Goal: Information Seeking & Learning: Learn about a topic

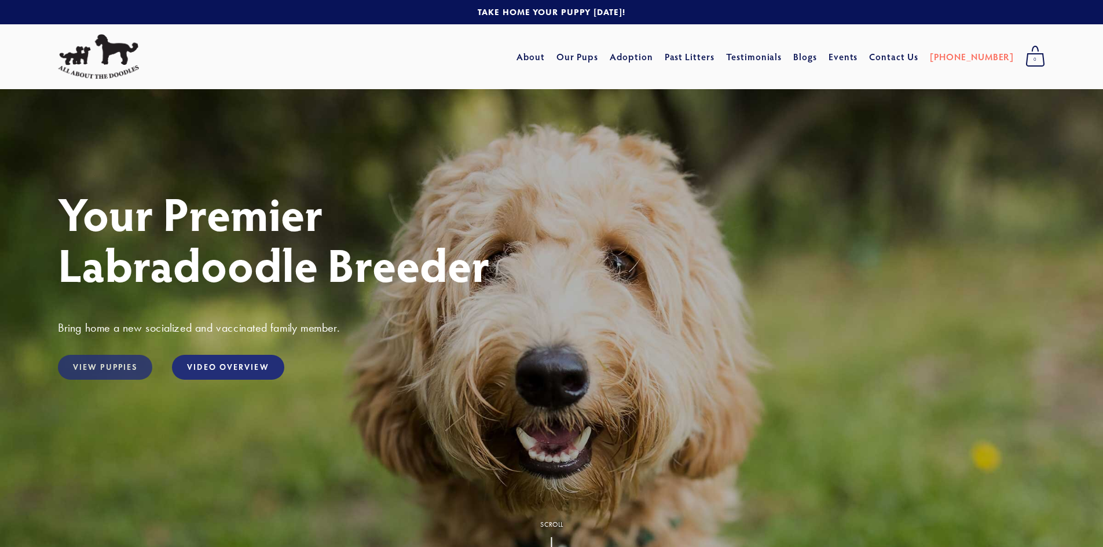
click at [109, 365] on link "View Puppies" at bounding box center [105, 367] width 94 height 25
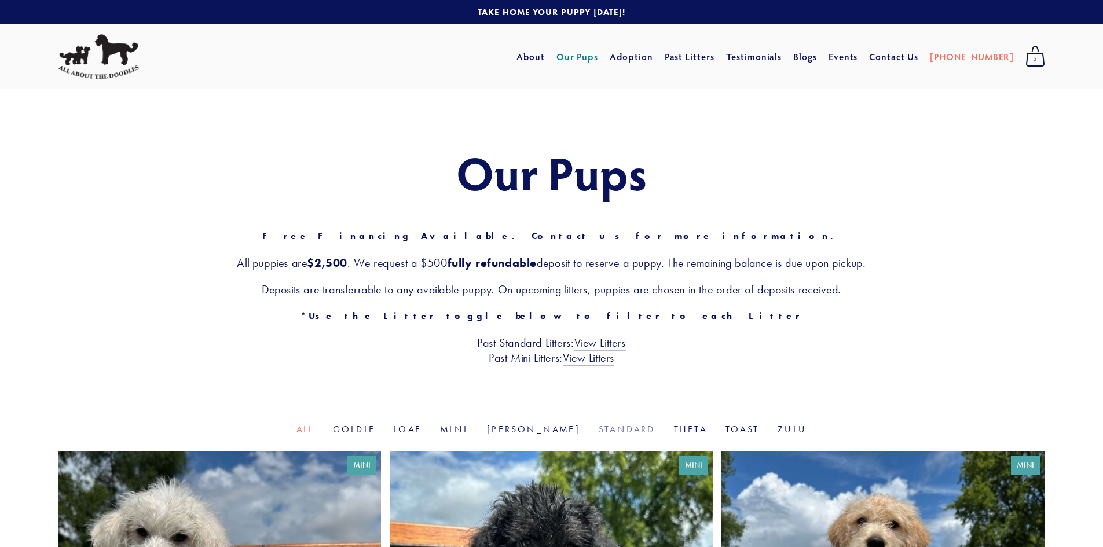
click at [599, 425] on link "Standard" at bounding box center [627, 429] width 57 height 11
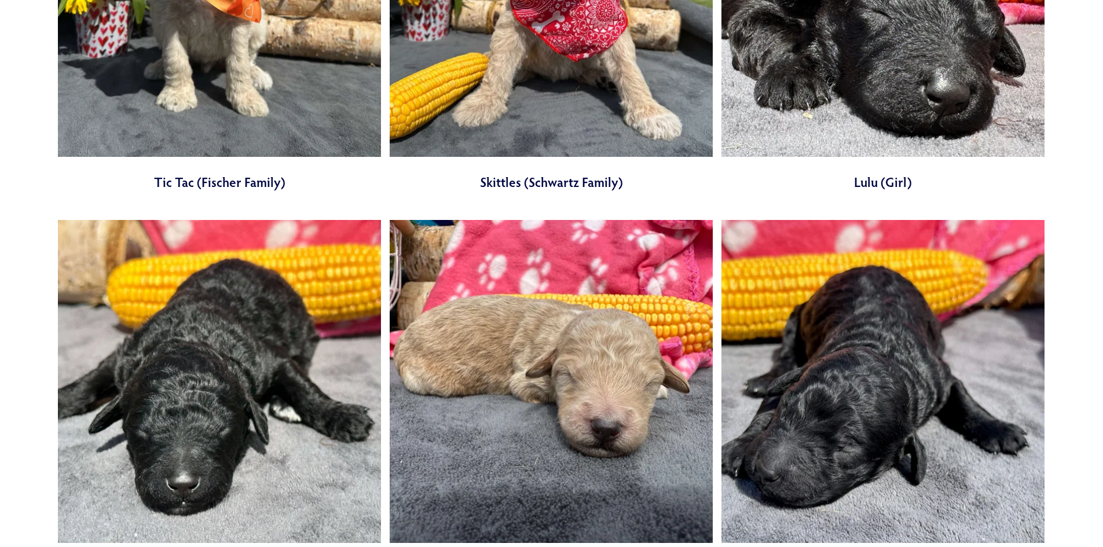
scroll to position [1609, 0]
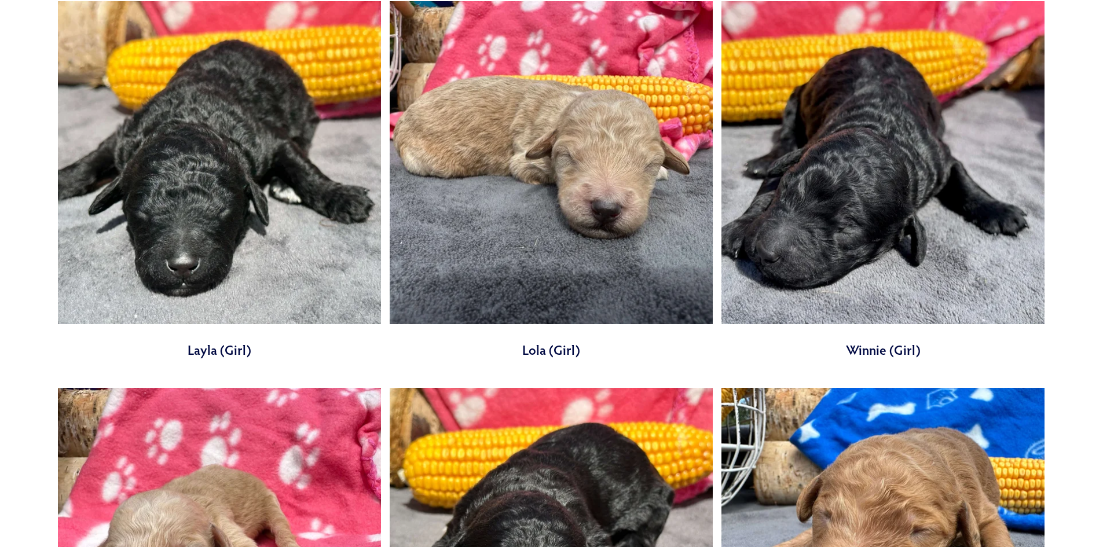
click at [873, 349] on link at bounding box center [882, 180] width 323 height 358
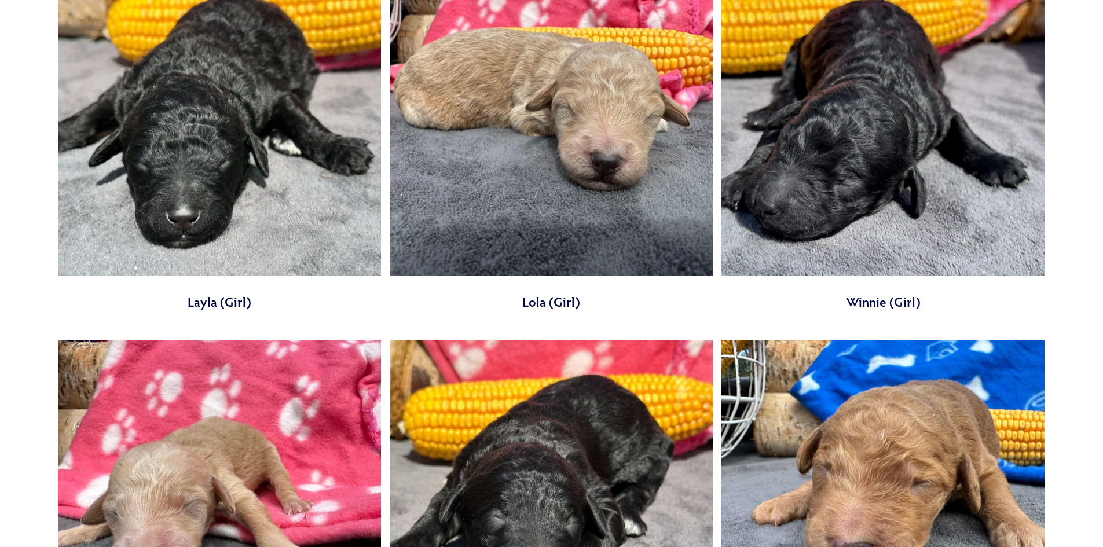
scroll to position [1609, 0]
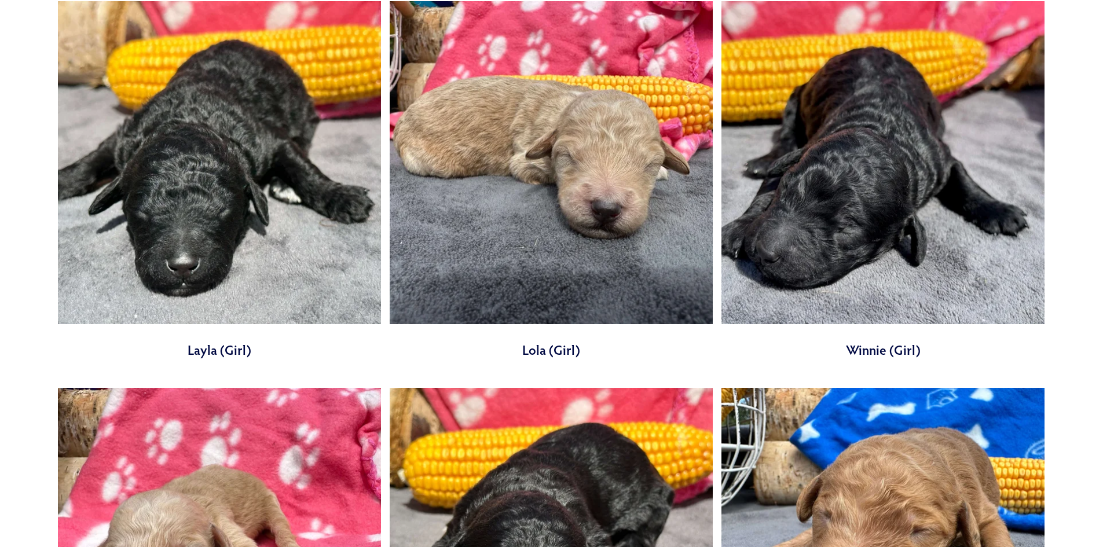
click at [603, 201] on link at bounding box center [551, 180] width 323 height 358
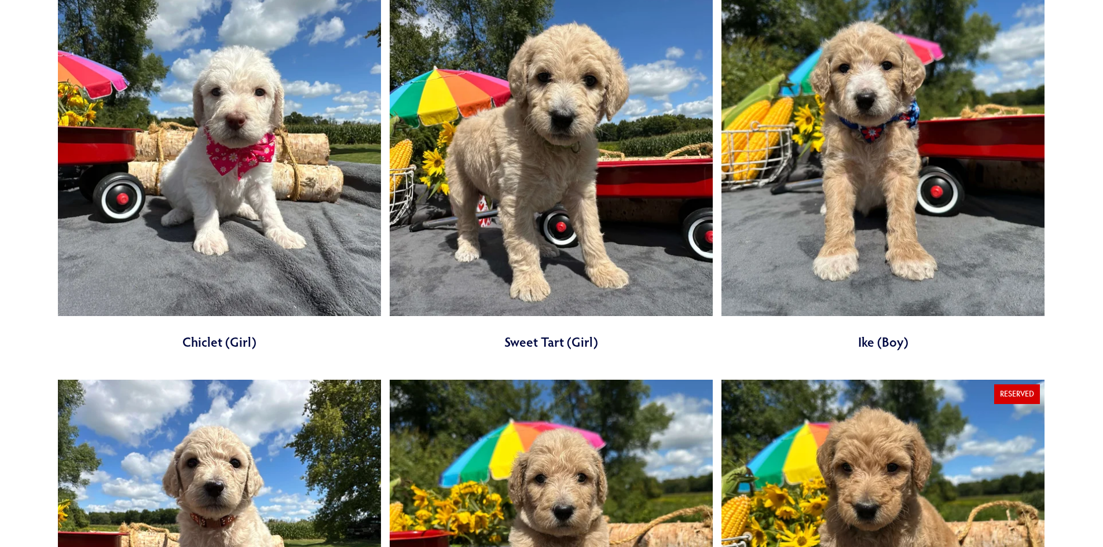
scroll to position [452, 0]
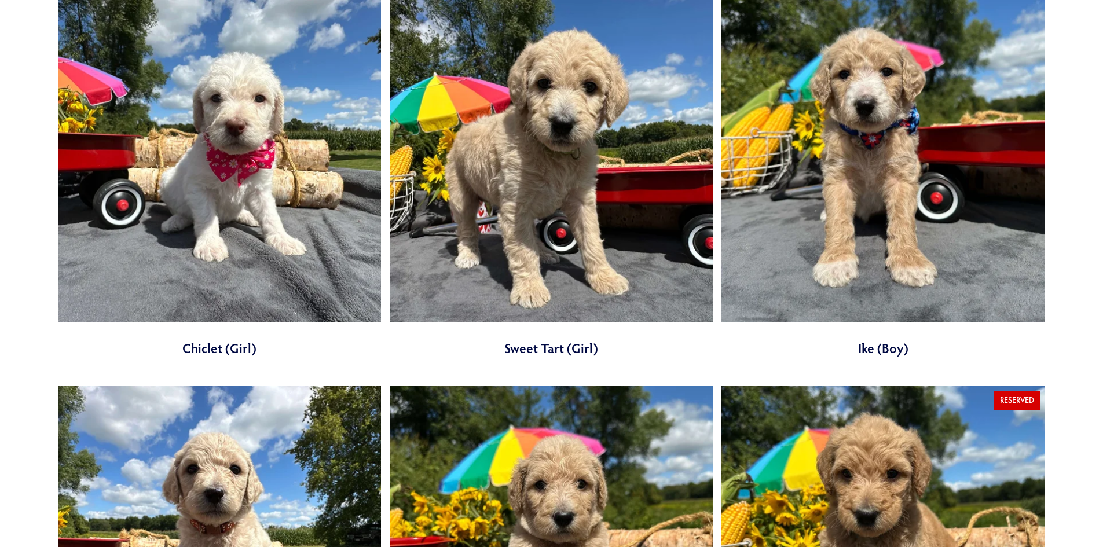
click at [536, 146] on link at bounding box center [551, 178] width 323 height 358
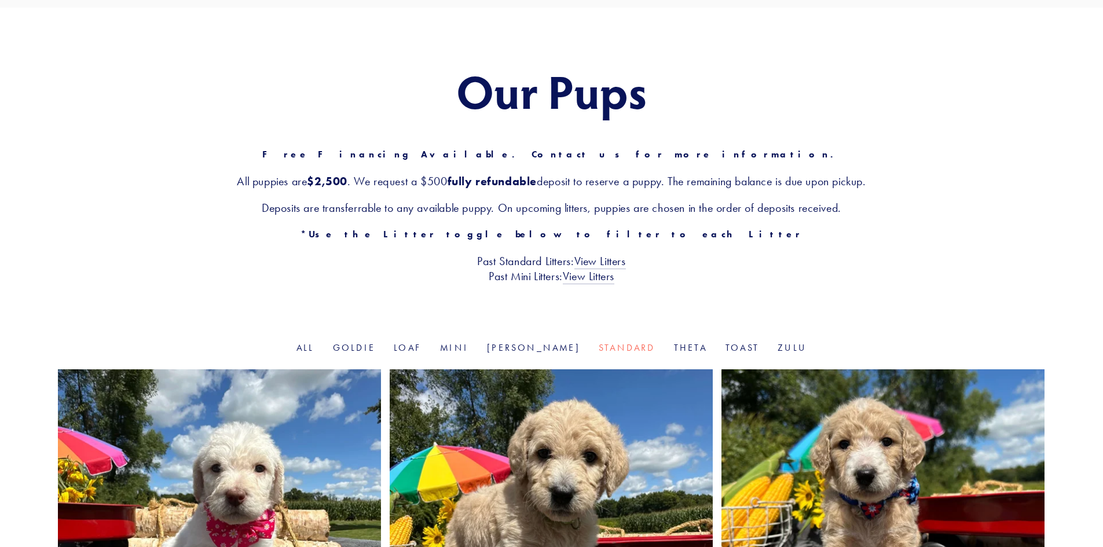
scroll to position [46, 0]
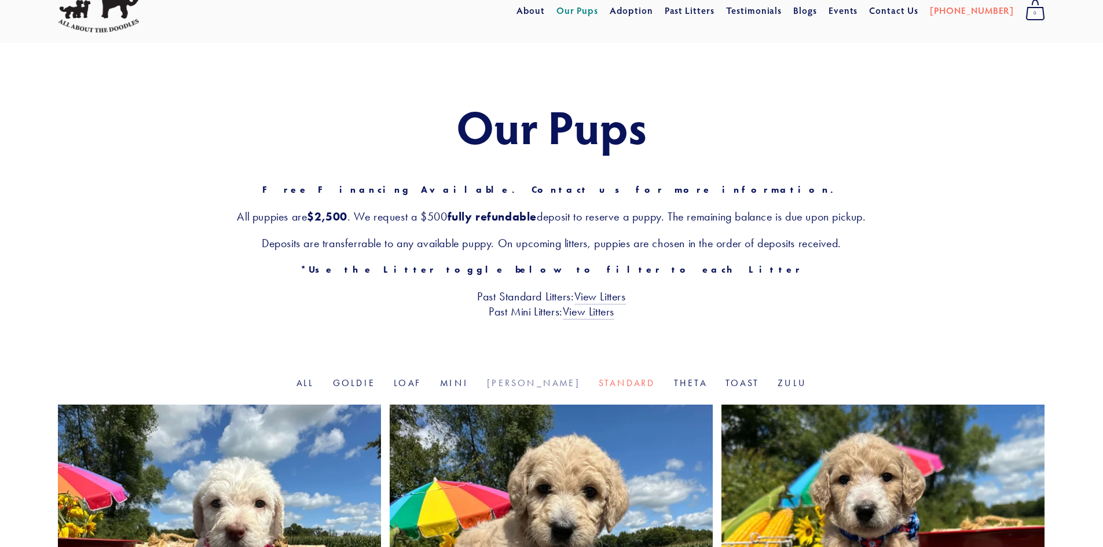
click at [525, 378] on link "Rosie" at bounding box center [533, 382] width 93 height 11
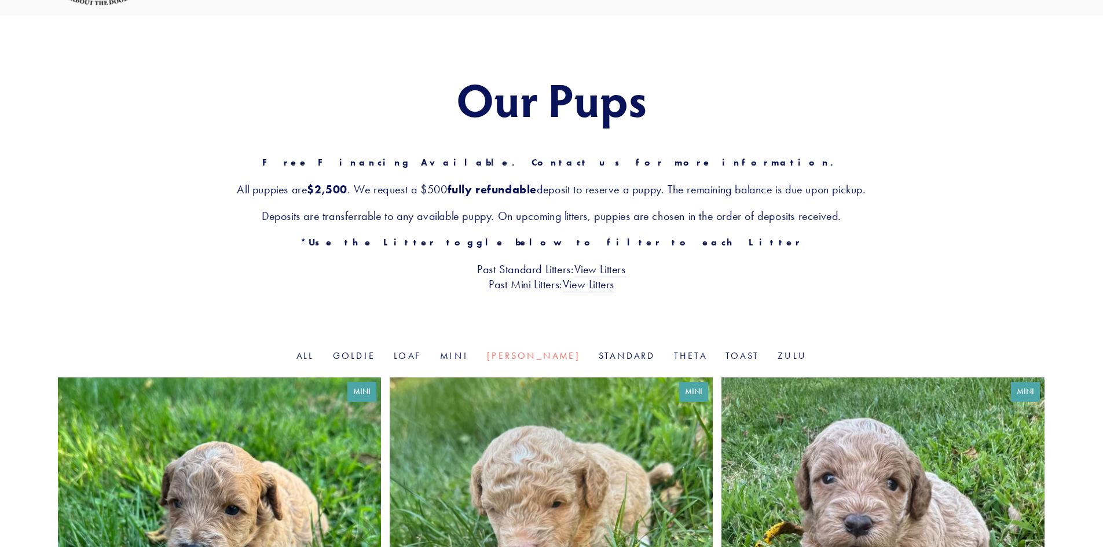
scroll to position [72, 0]
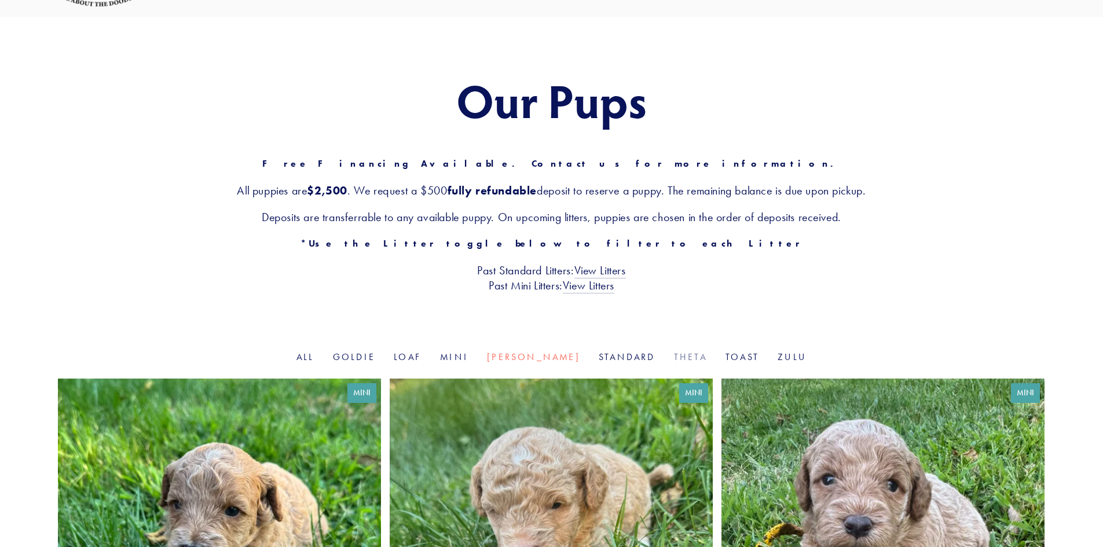
click at [674, 355] on link "Theta" at bounding box center [690, 356] width 33 height 11
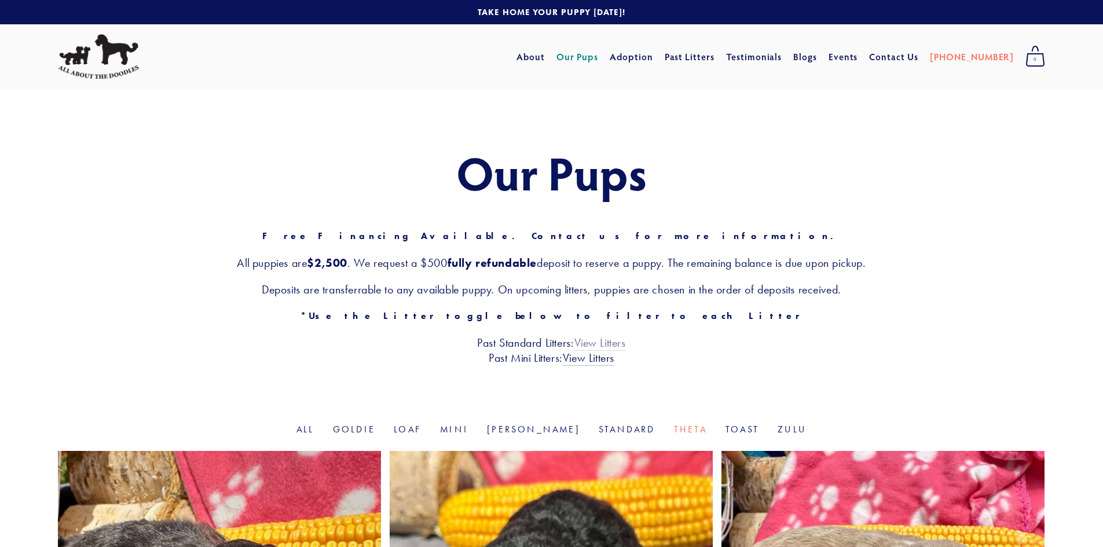
click at [599, 339] on link "View Litters" at bounding box center [600, 343] width 52 height 15
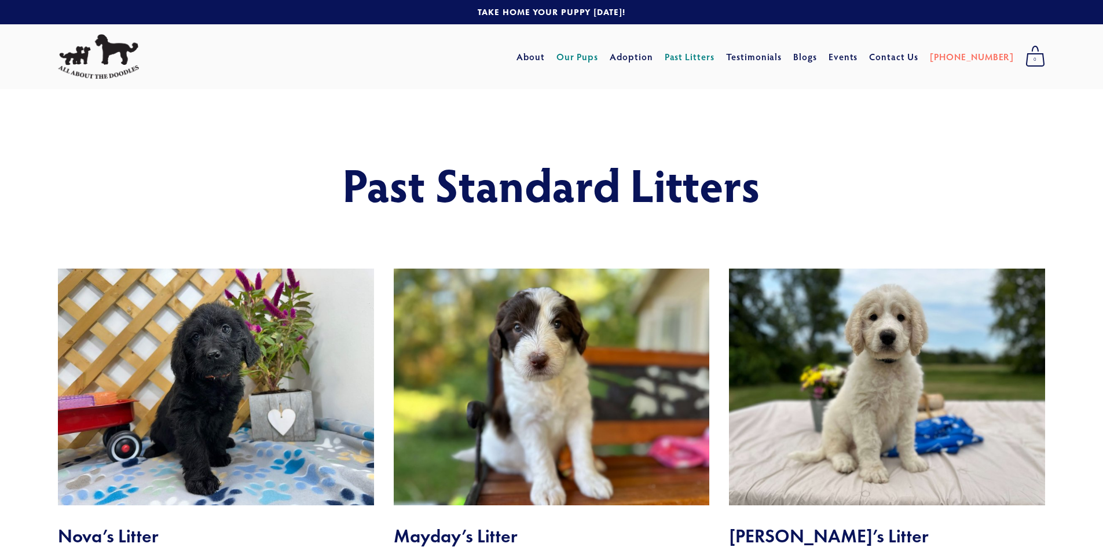
click at [599, 57] on link "Our Pups" at bounding box center [577, 56] width 42 height 21
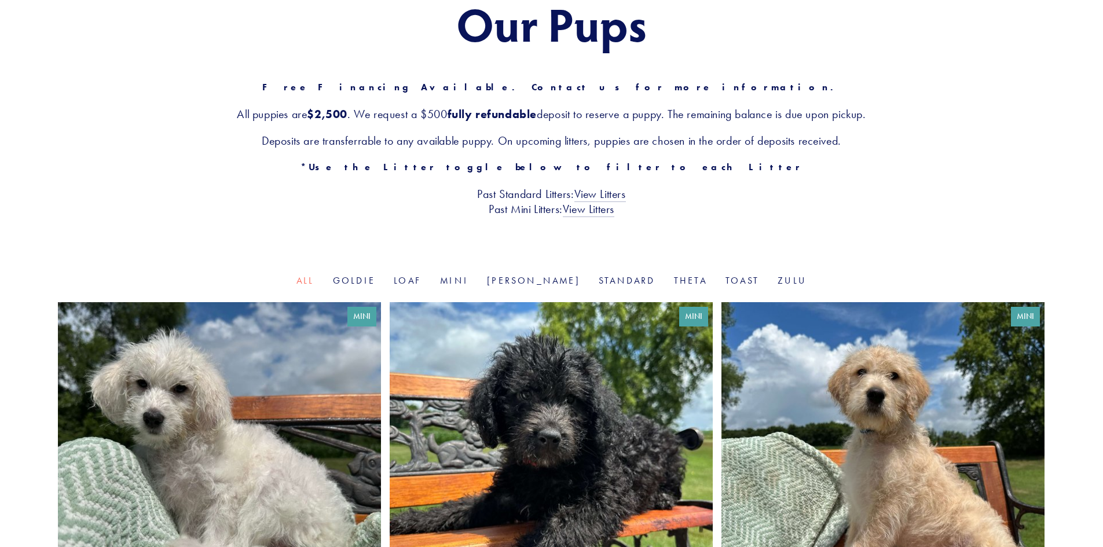
scroll to position [174, 0]
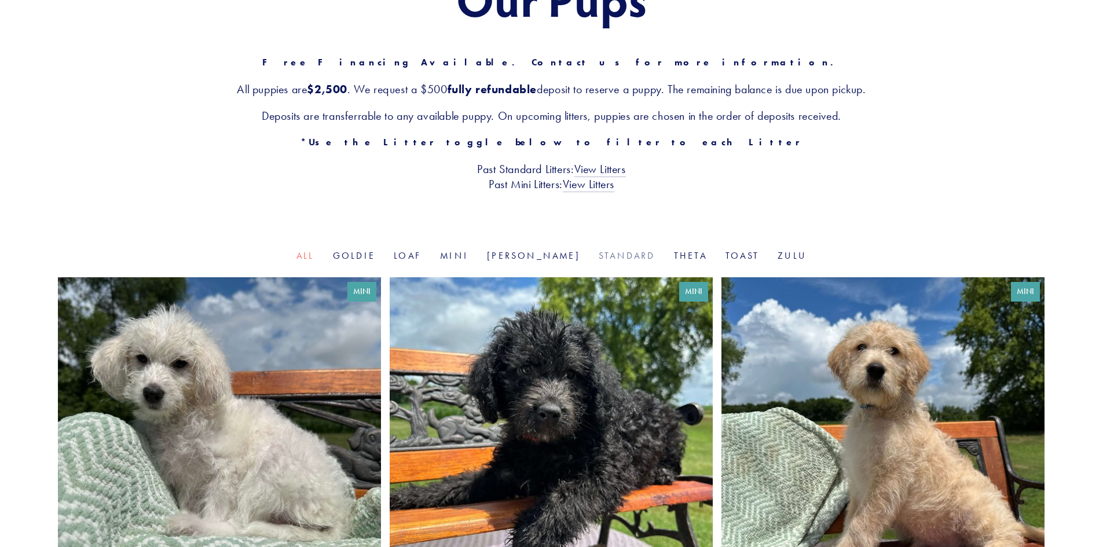
click at [599, 253] on link "Standard" at bounding box center [627, 255] width 57 height 11
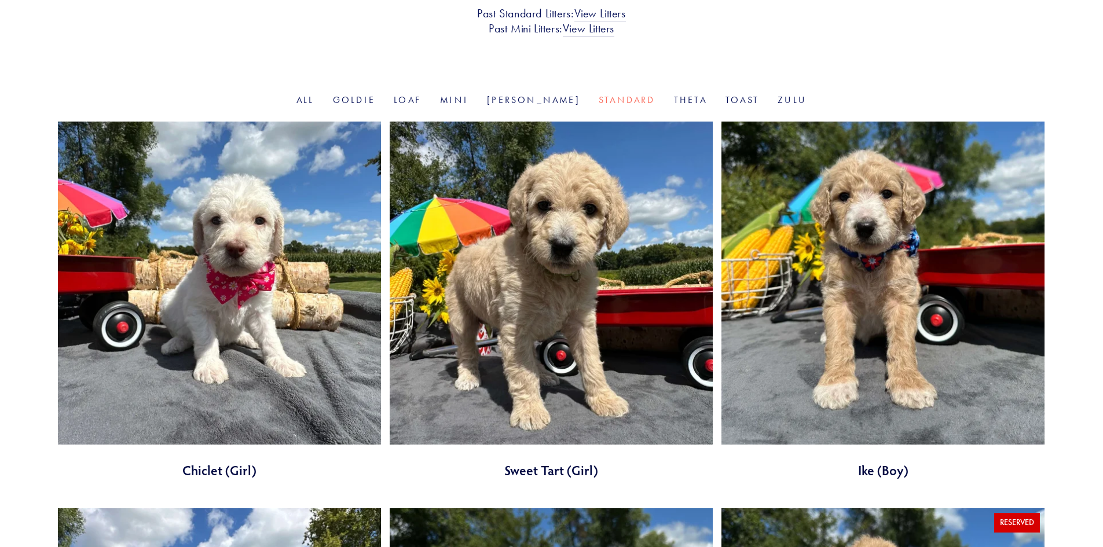
scroll to position [405, 0]
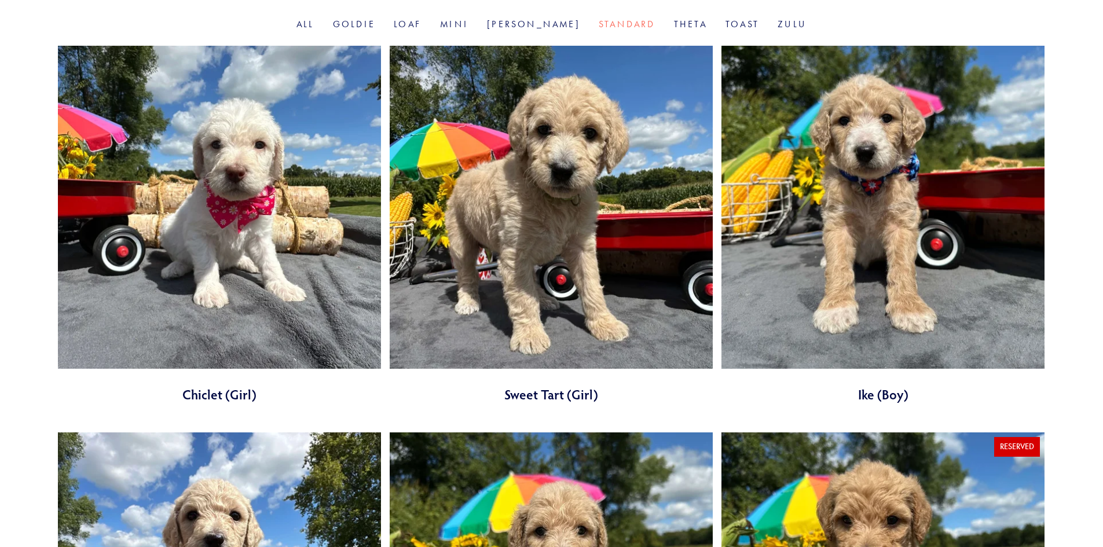
click at [551, 251] on link at bounding box center [551, 225] width 323 height 358
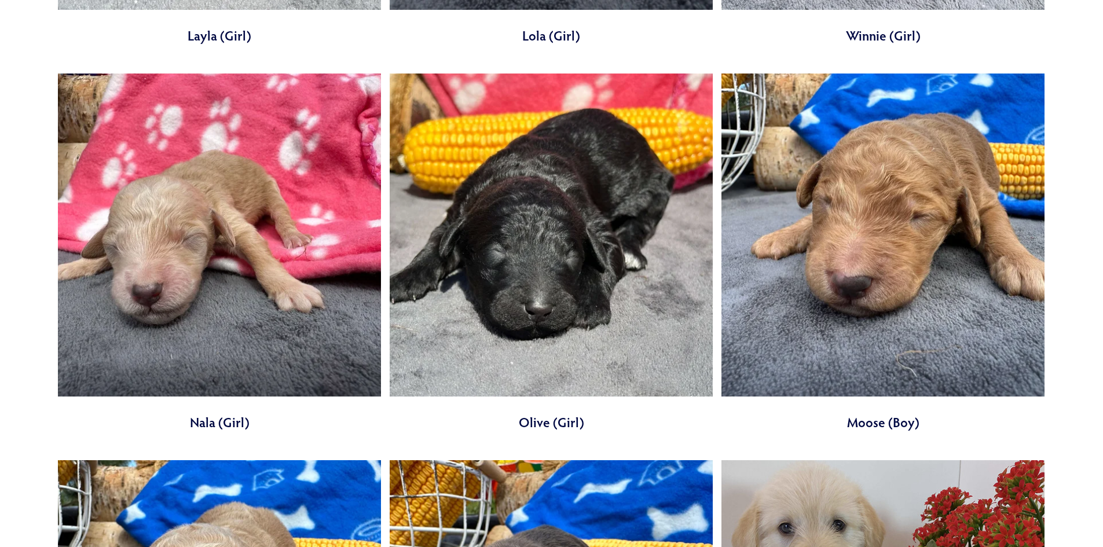
scroll to position [1910, 0]
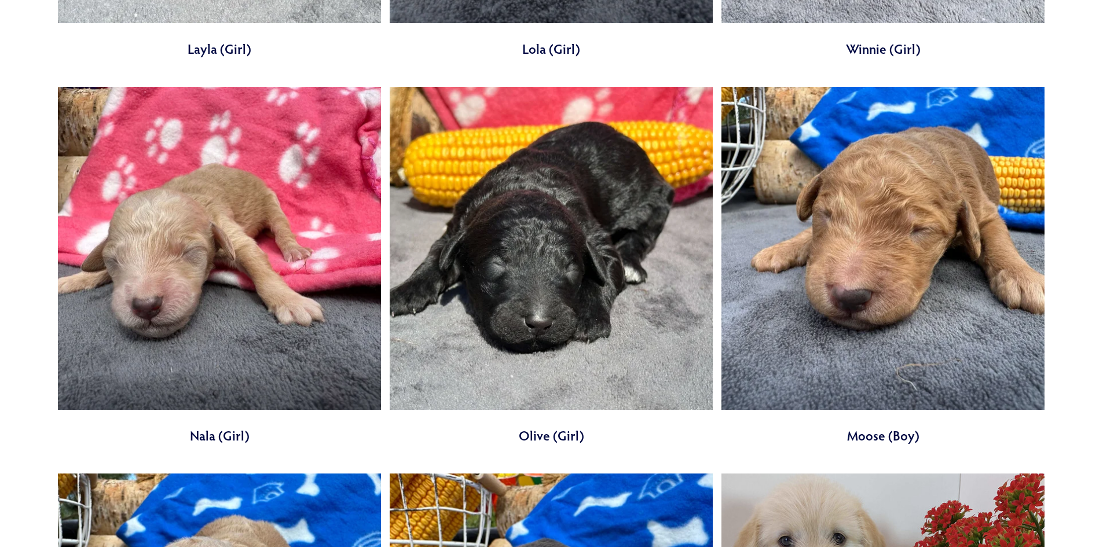
click at [900, 297] on link at bounding box center [882, 266] width 323 height 358
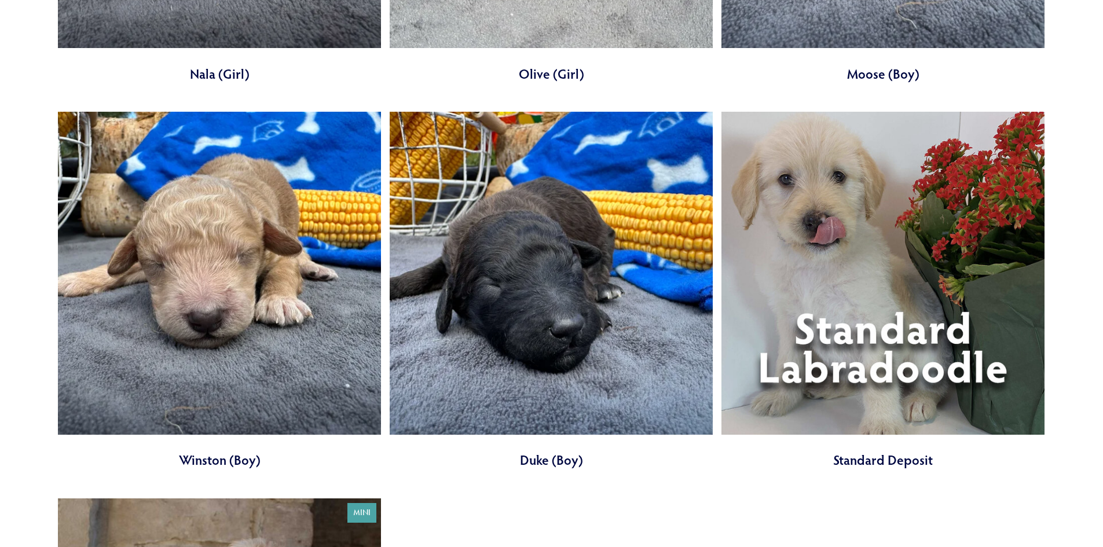
scroll to position [2316, 0]
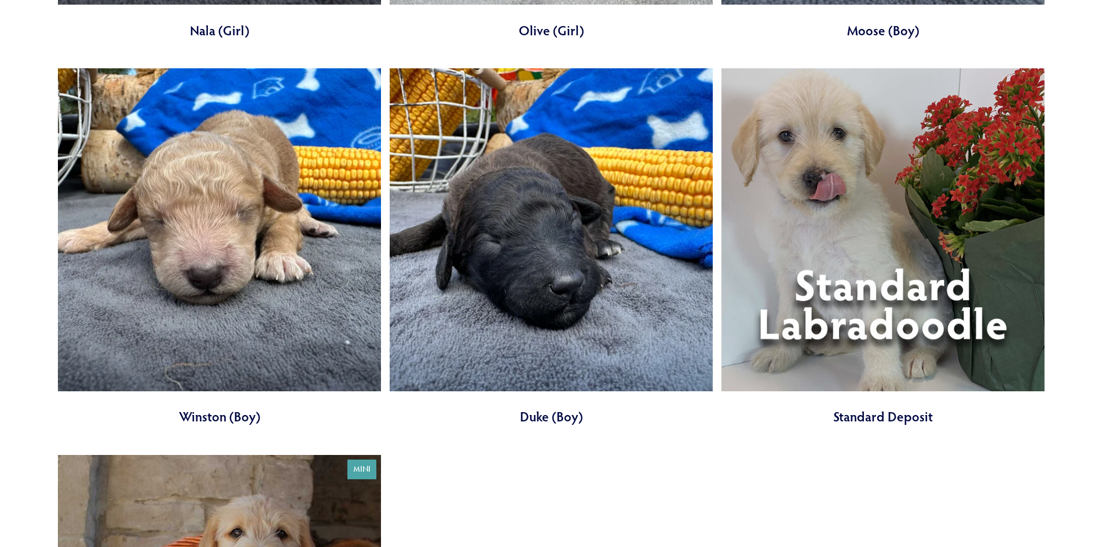
click at [884, 307] on link at bounding box center [882, 247] width 323 height 358
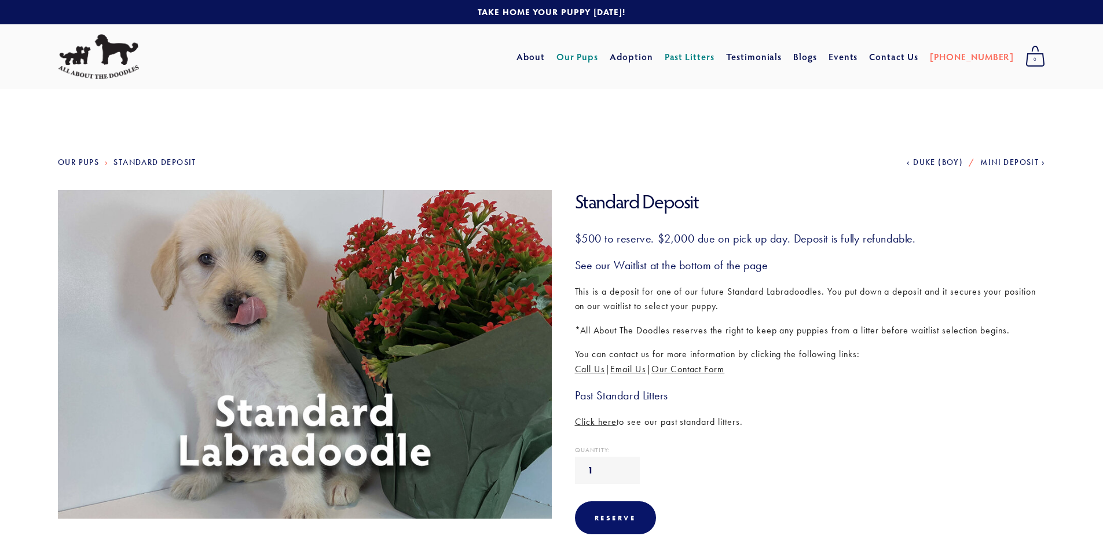
click at [599, 56] on link "Our Pups" at bounding box center [577, 56] width 42 height 21
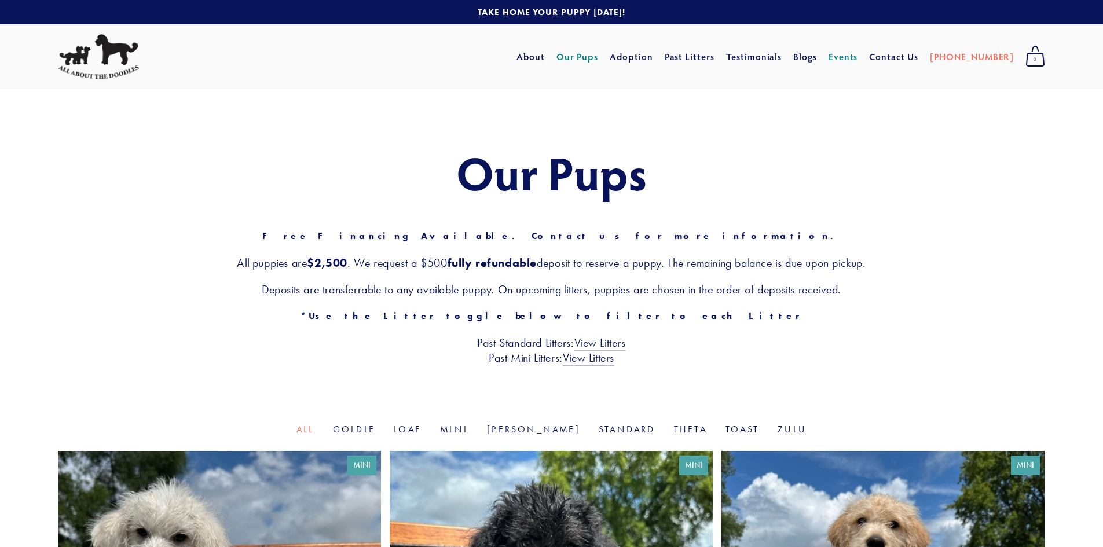
click at [858, 57] on link "Events" at bounding box center [843, 56] width 30 height 21
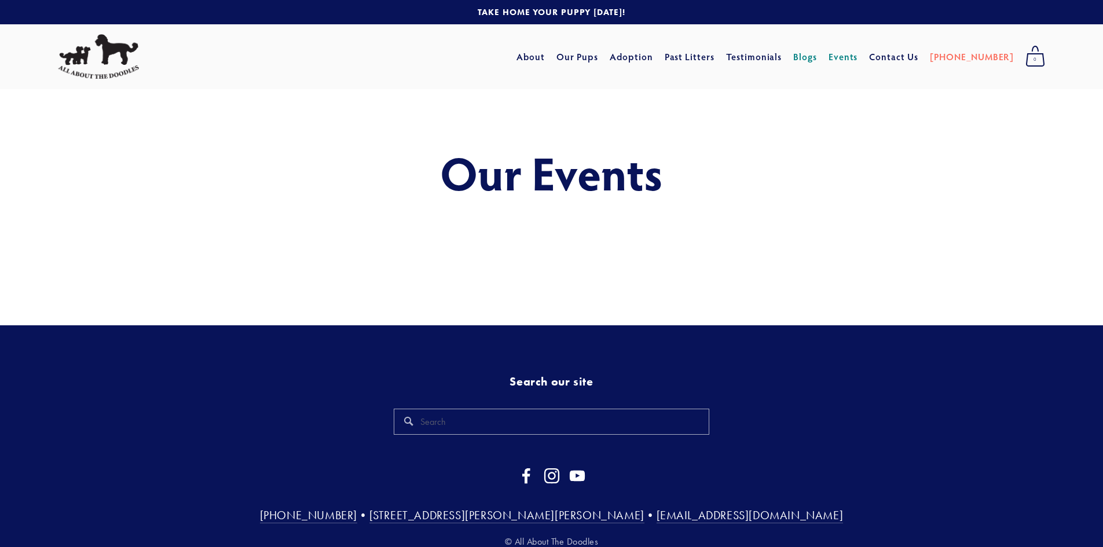
click at [817, 55] on link "Blogs" at bounding box center [805, 56] width 24 height 21
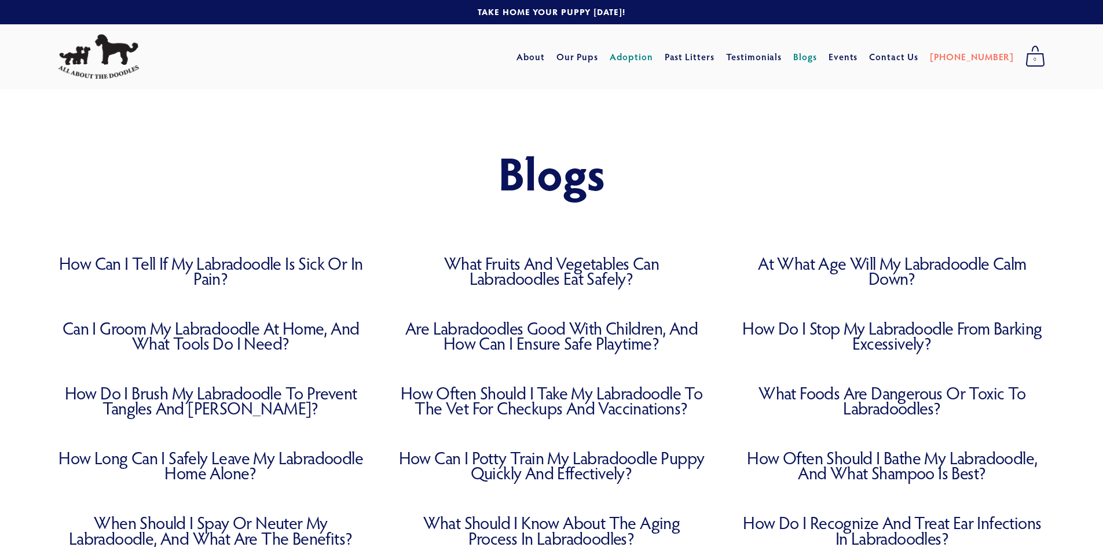
click at [653, 58] on link "Adoption" at bounding box center [631, 56] width 43 height 21
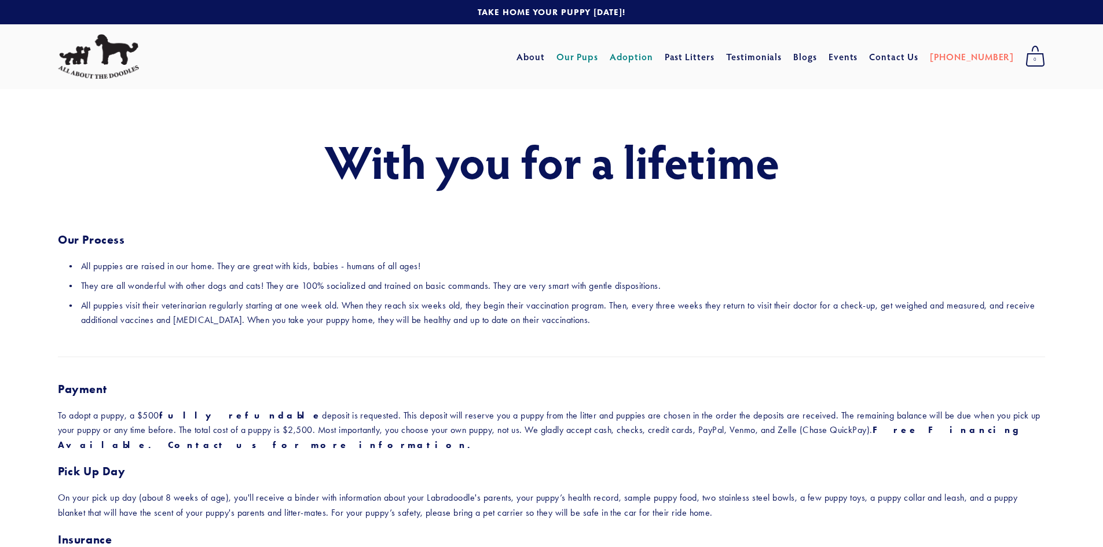
click at [599, 56] on link "Our Pups" at bounding box center [577, 56] width 42 height 21
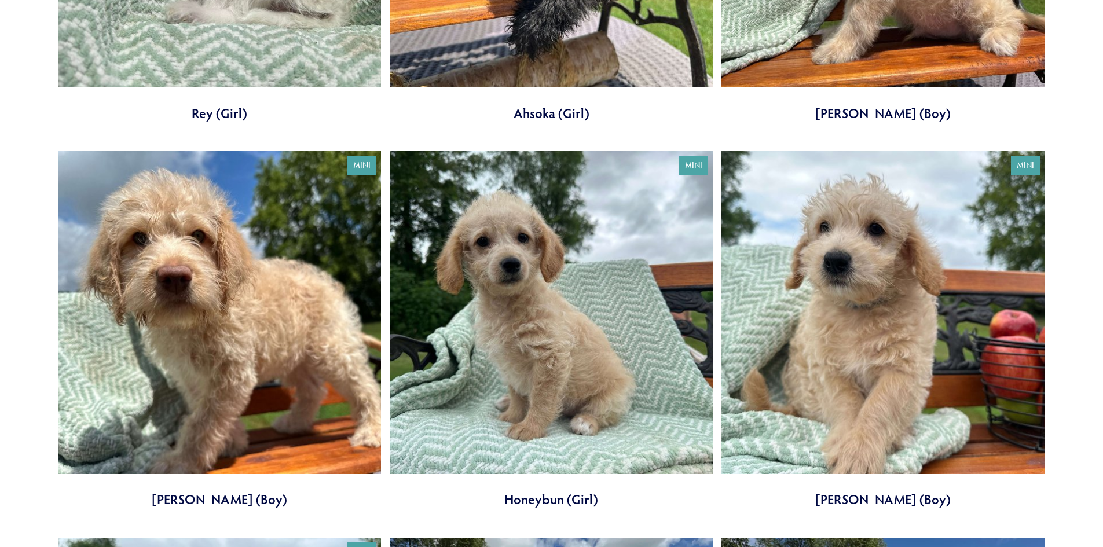
scroll to position [753, 0]
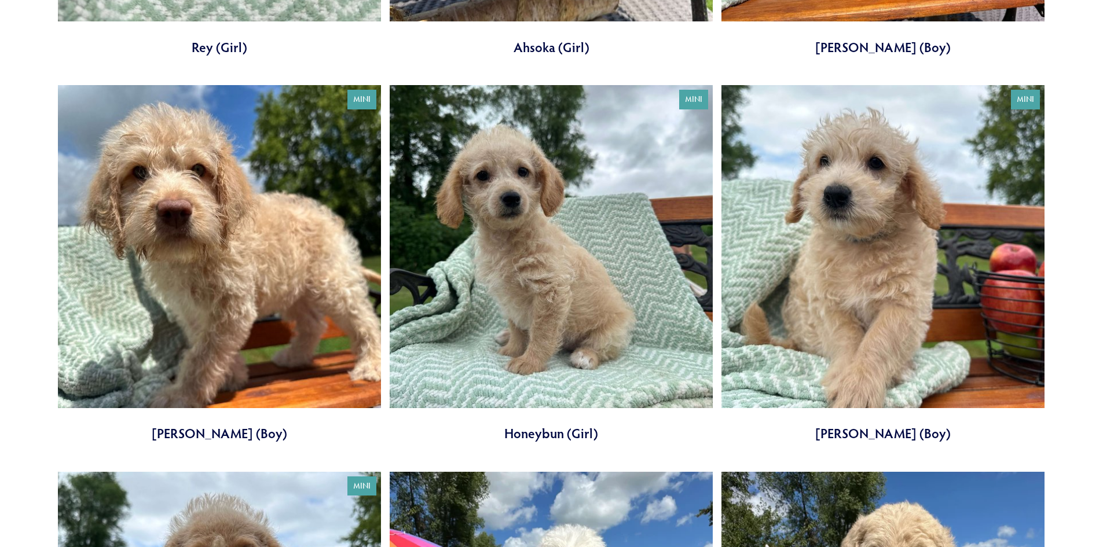
click at [874, 313] on link at bounding box center [882, 264] width 323 height 358
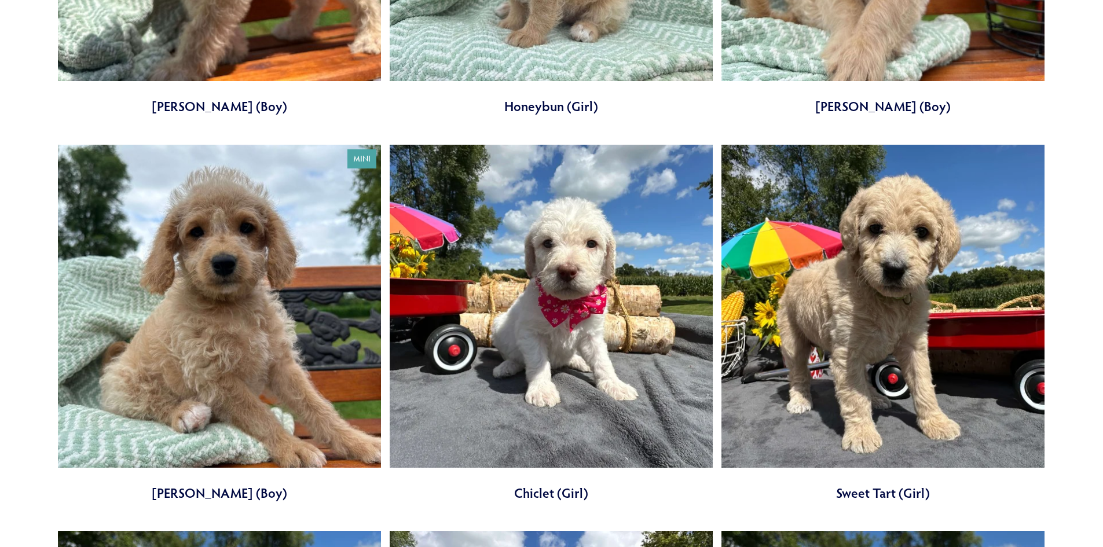
scroll to position [1100, 0]
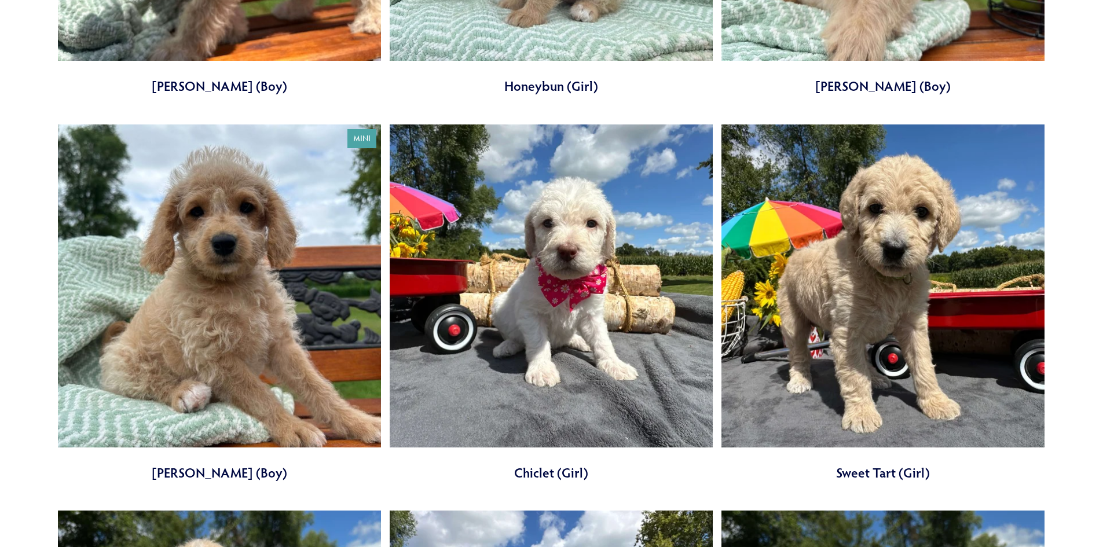
click at [882, 285] on link at bounding box center [882, 303] width 323 height 358
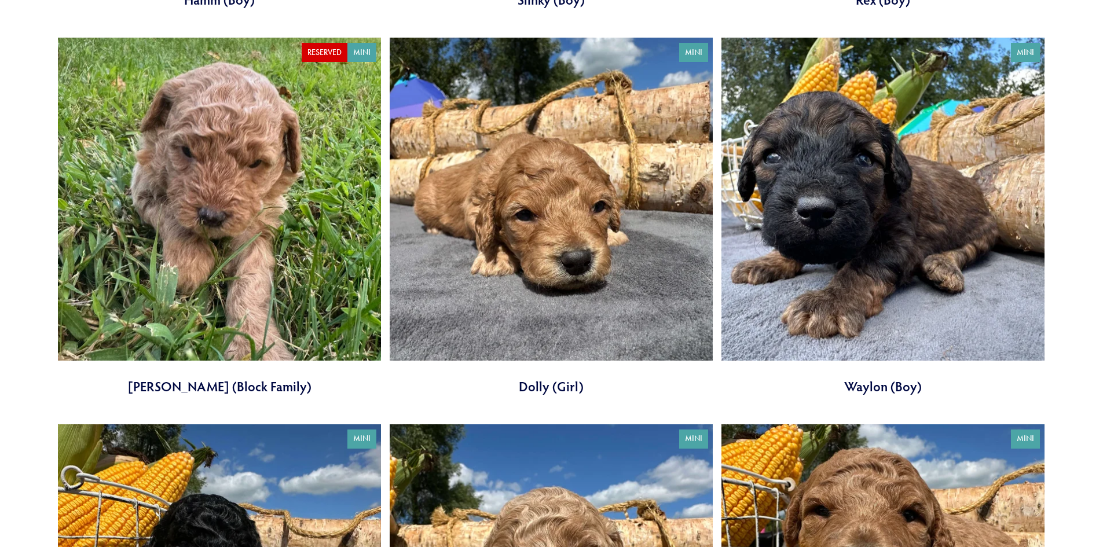
scroll to position [3126, 0]
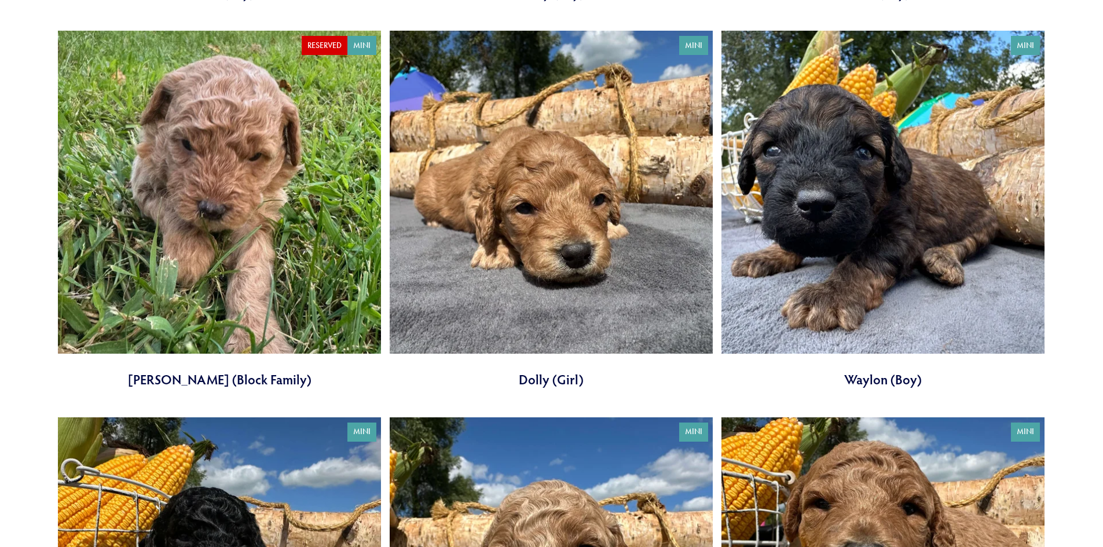
click at [544, 240] on link at bounding box center [551, 210] width 323 height 358
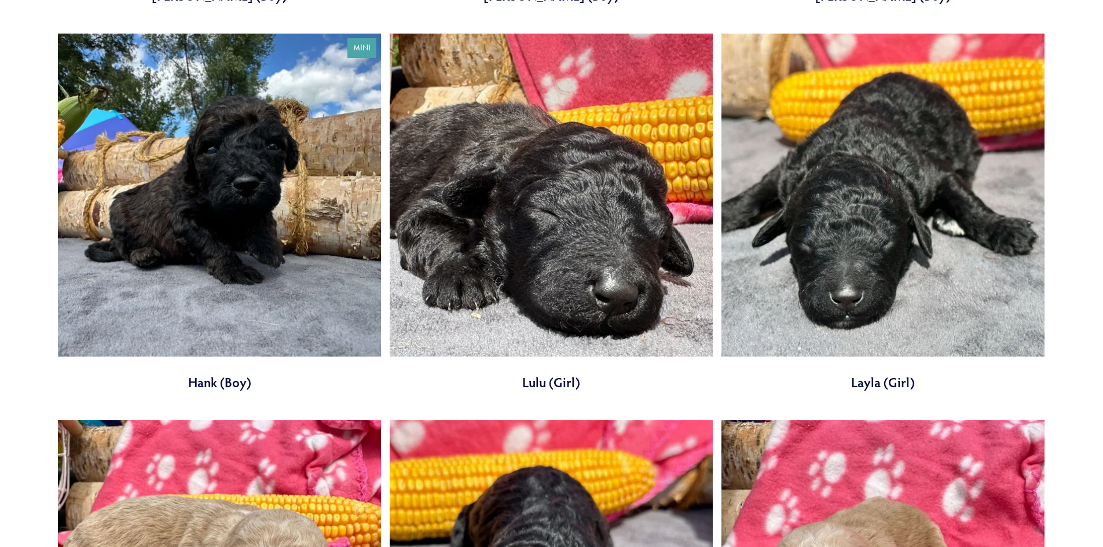
scroll to position [3879, 0]
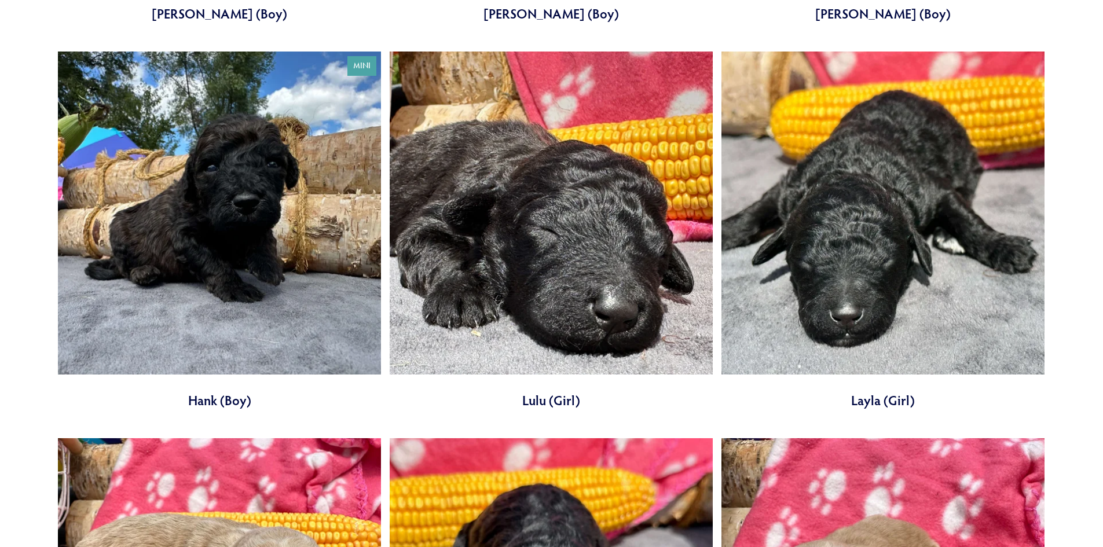
click at [596, 273] on link at bounding box center [551, 231] width 323 height 358
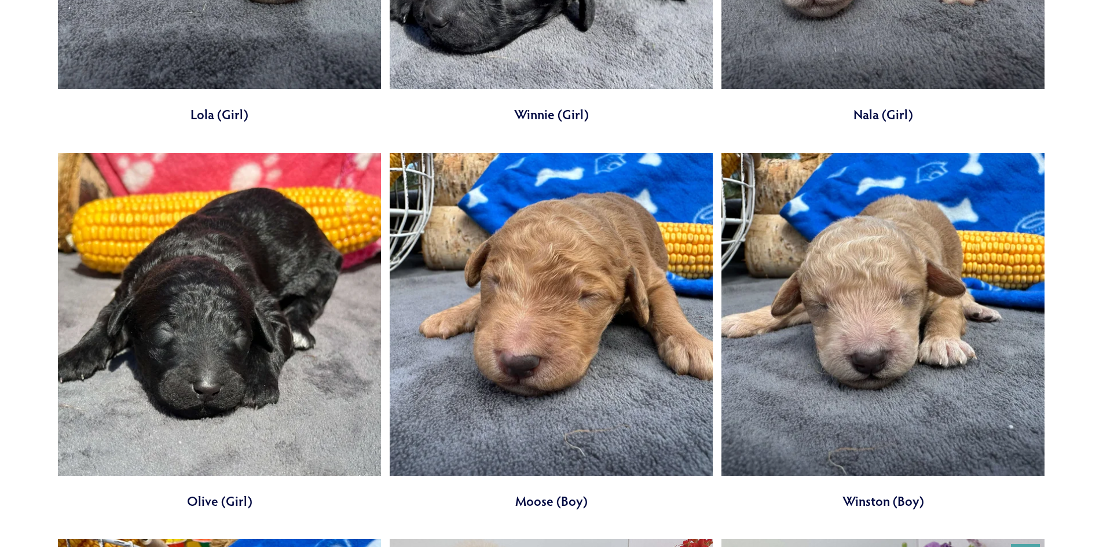
scroll to position [4631, 0]
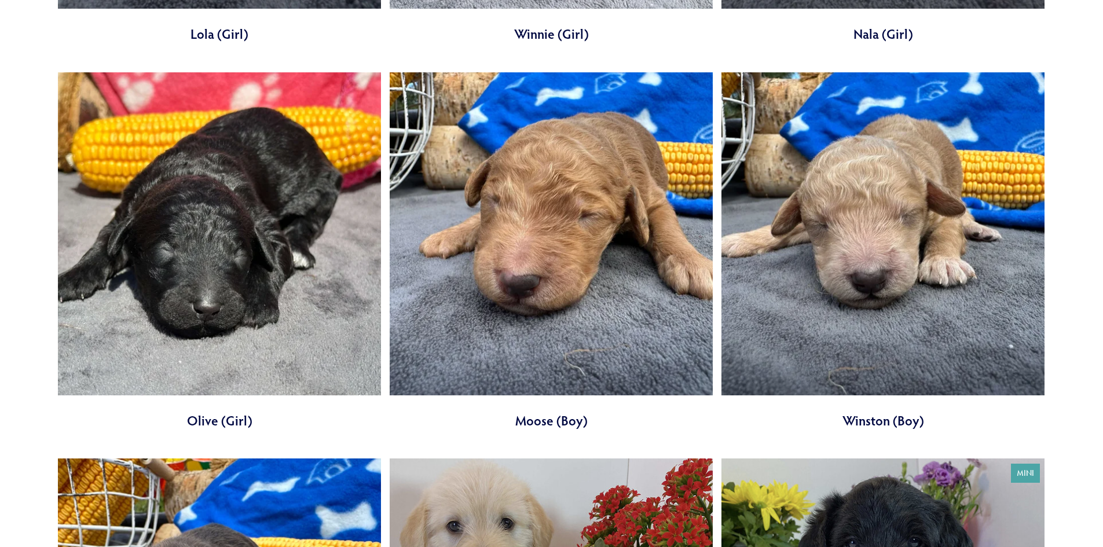
click at [203, 256] on link at bounding box center [219, 251] width 323 height 358
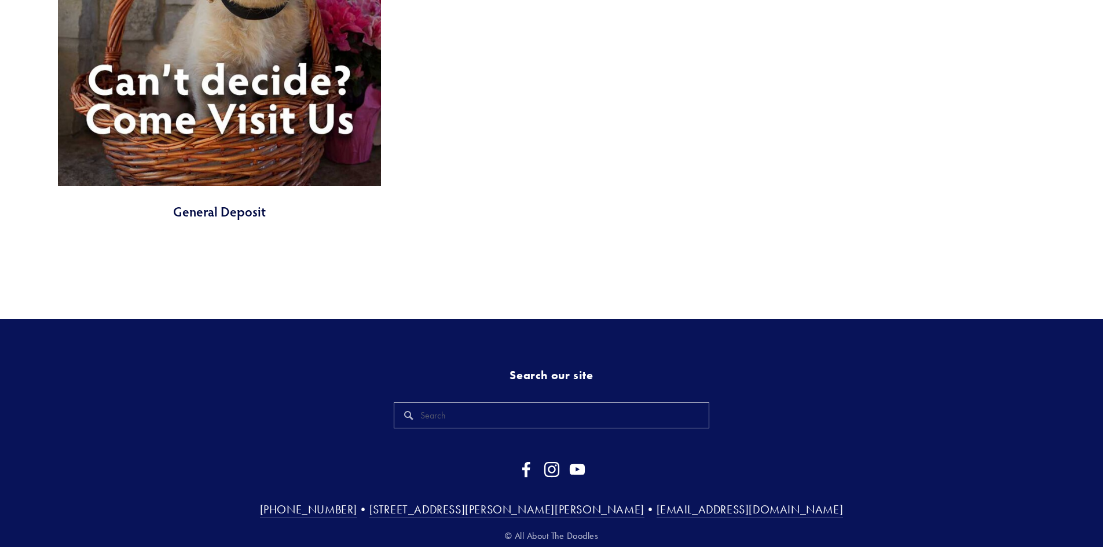
scroll to position [5616, 0]
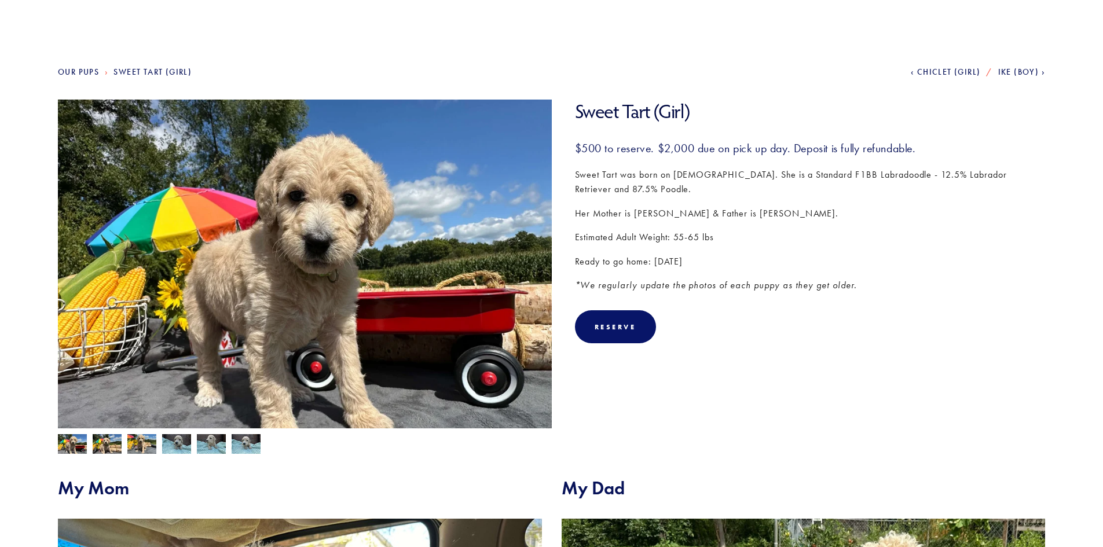
scroll to position [116, 0]
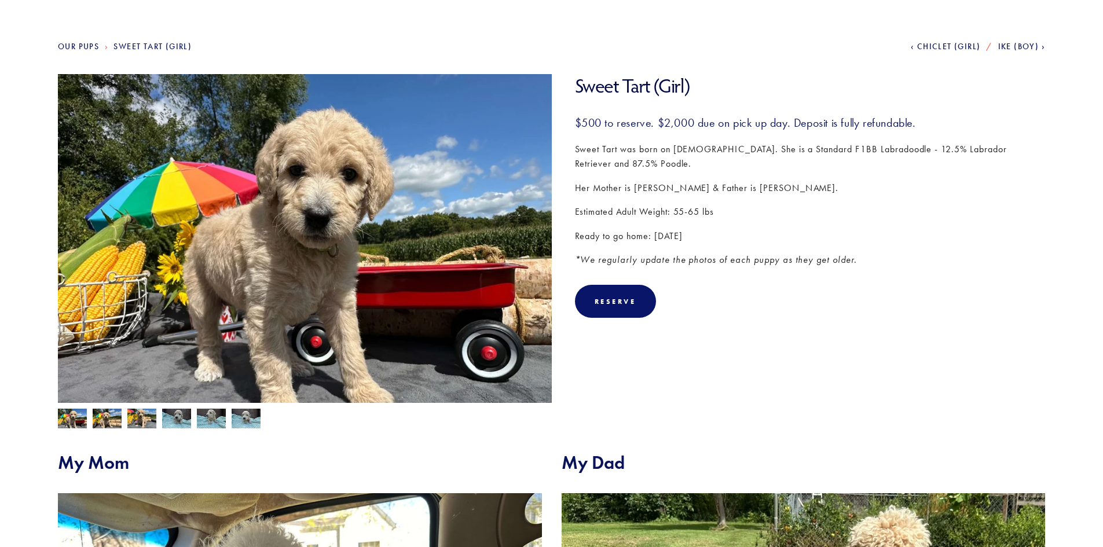
click at [101, 419] on img at bounding box center [107, 420] width 29 height 22
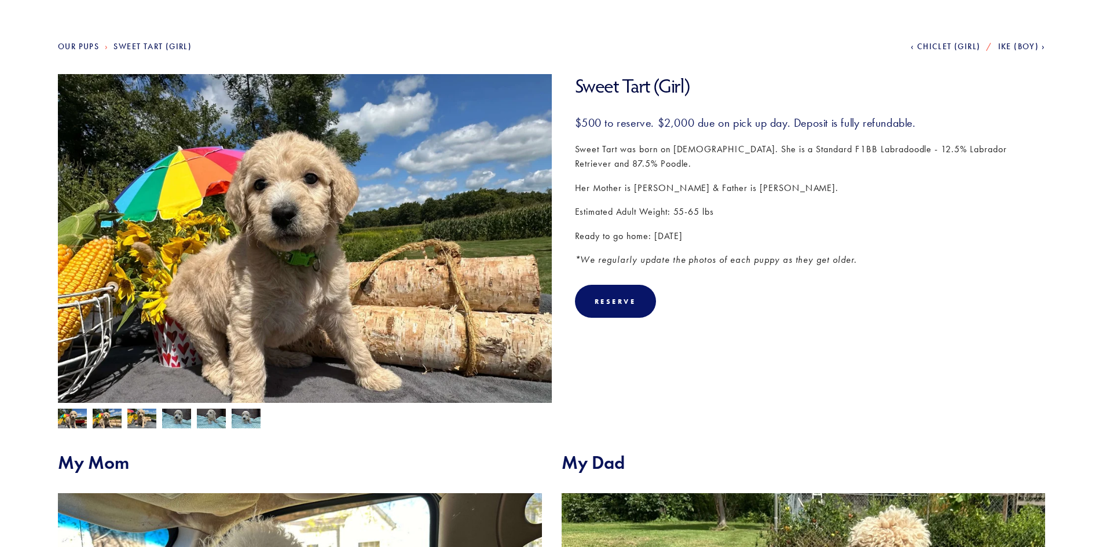
click at [142, 418] on img at bounding box center [141, 420] width 29 height 22
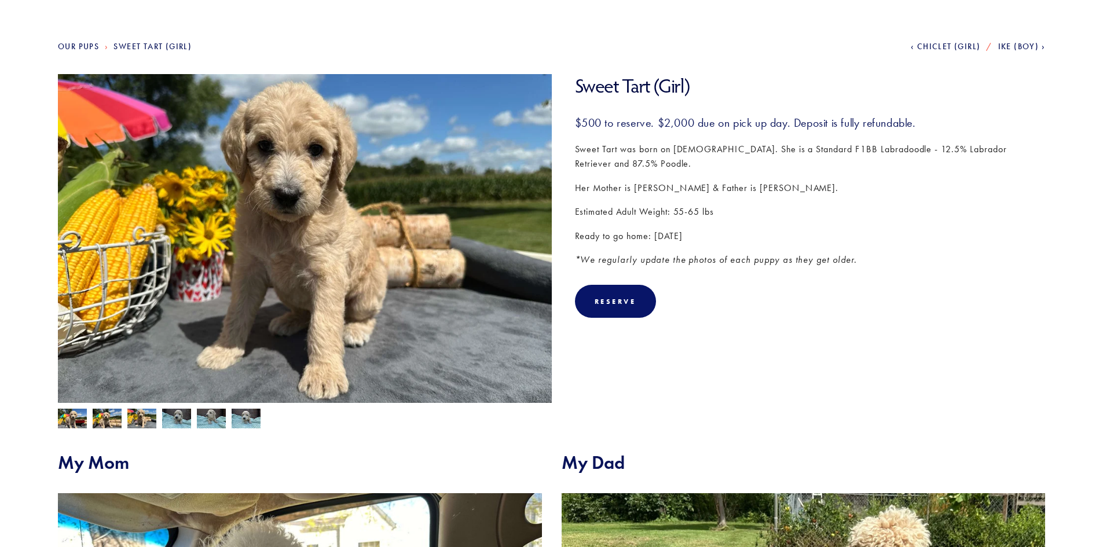
click at [181, 421] on img at bounding box center [176, 420] width 29 height 22
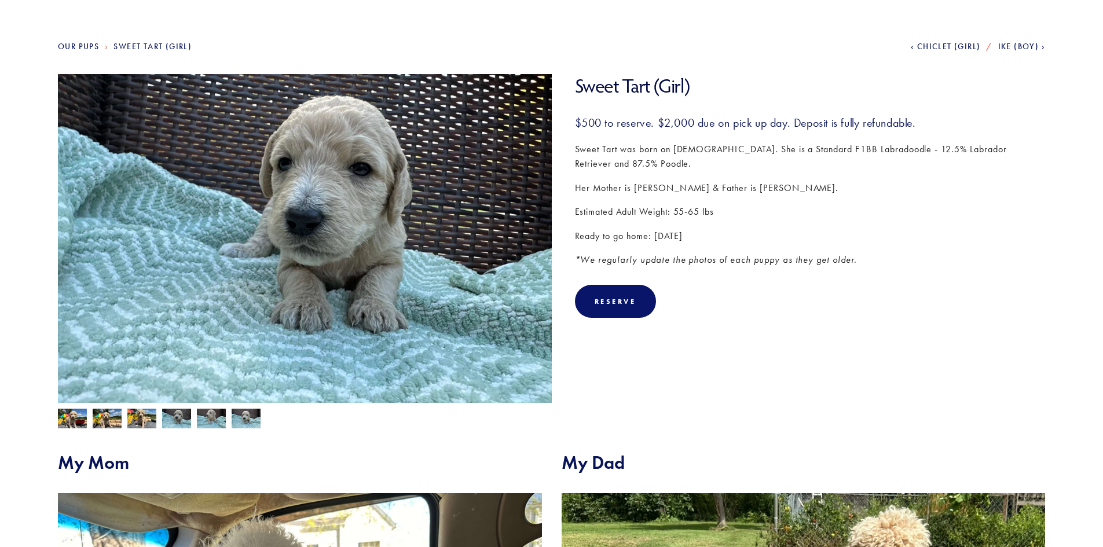
click at [209, 419] on img at bounding box center [211, 420] width 29 height 22
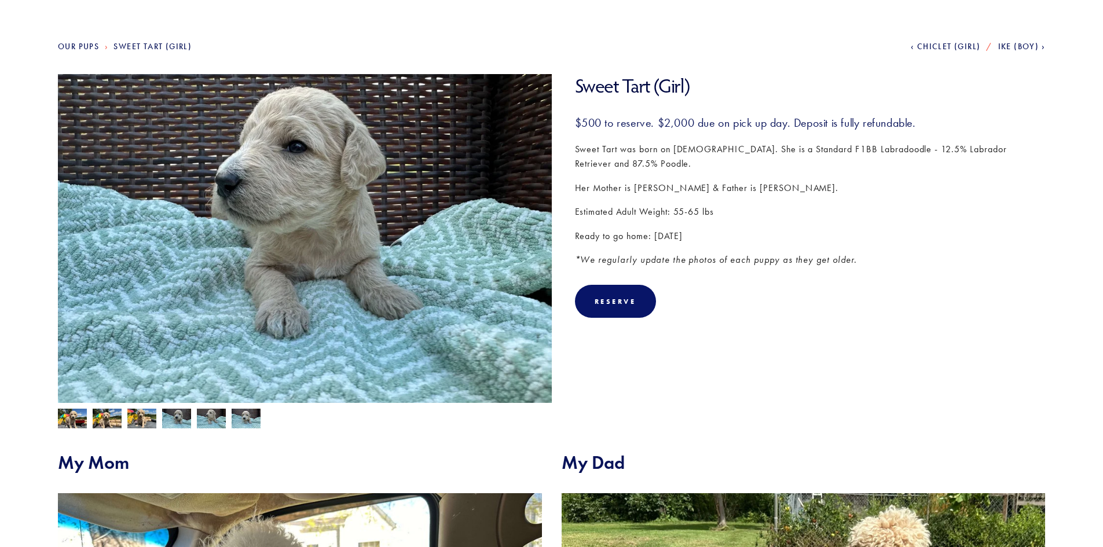
click at [238, 419] on img at bounding box center [246, 420] width 29 height 22
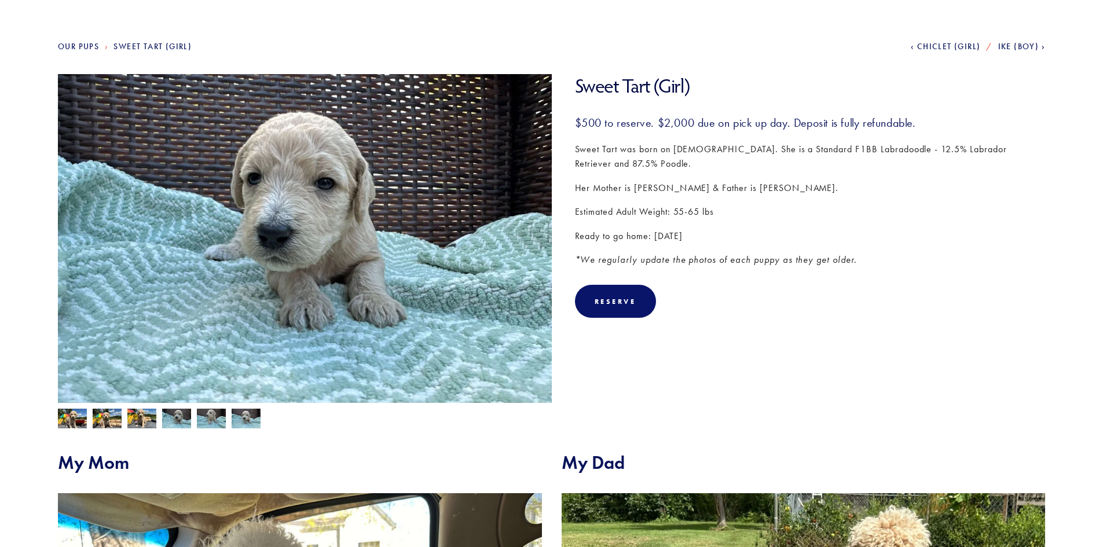
click at [108, 420] on img at bounding box center [107, 420] width 29 height 22
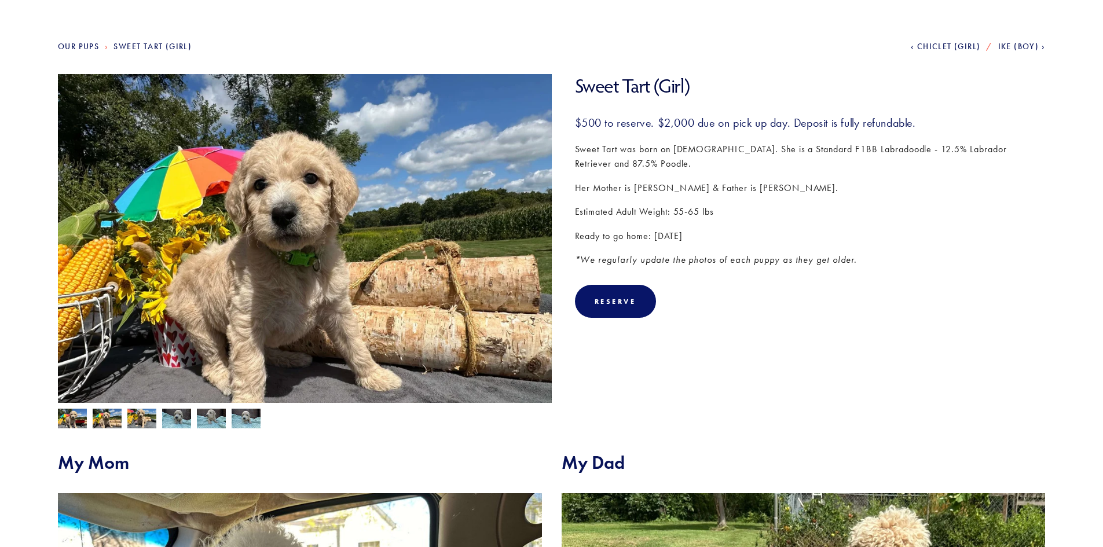
click at [148, 415] on img at bounding box center [141, 420] width 29 height 22
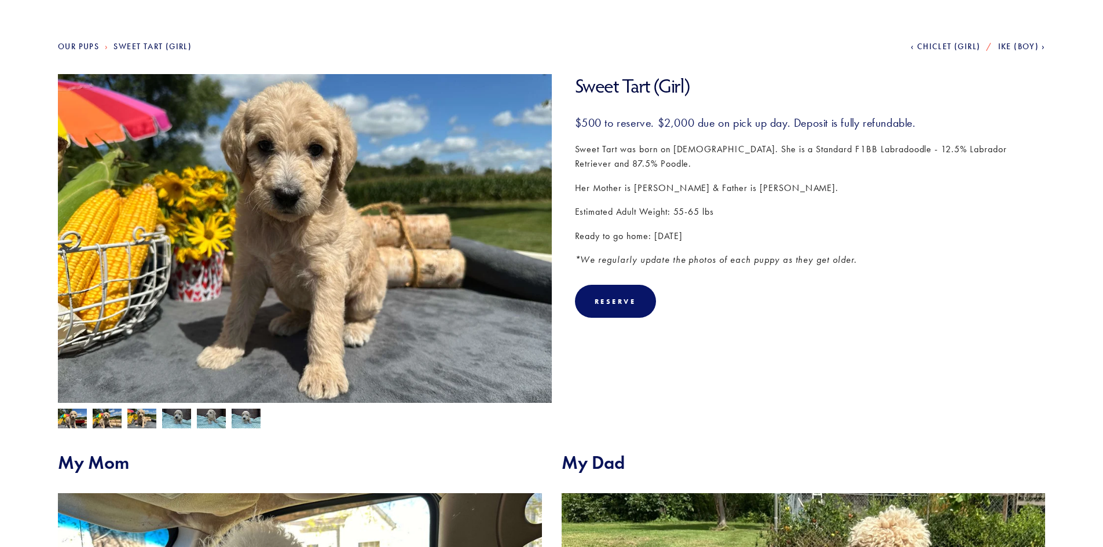
click at [74, 418] on img at bounding box center [72, 420] width 29 height 22
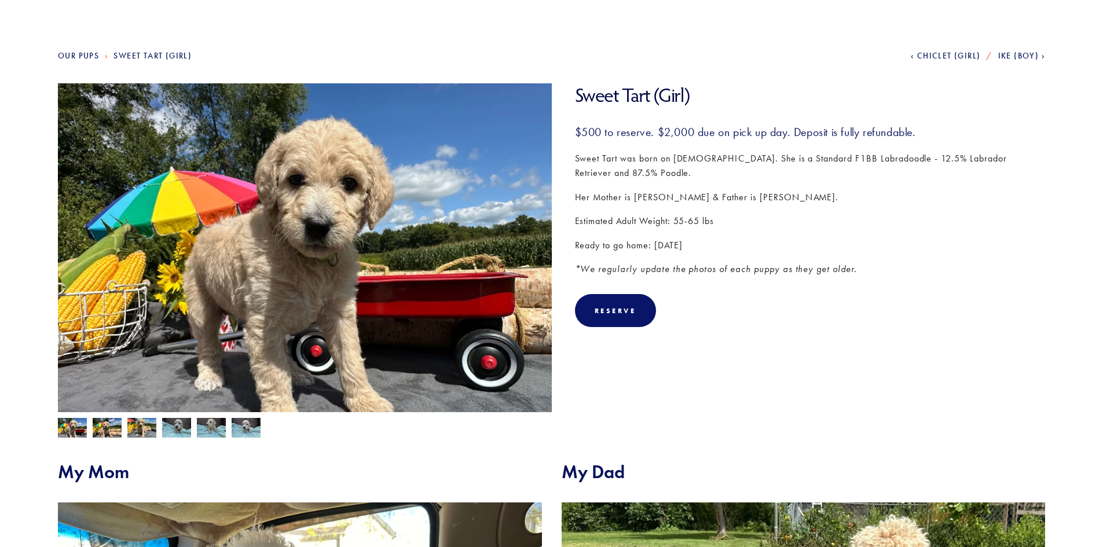
scroll to position [0, 0]
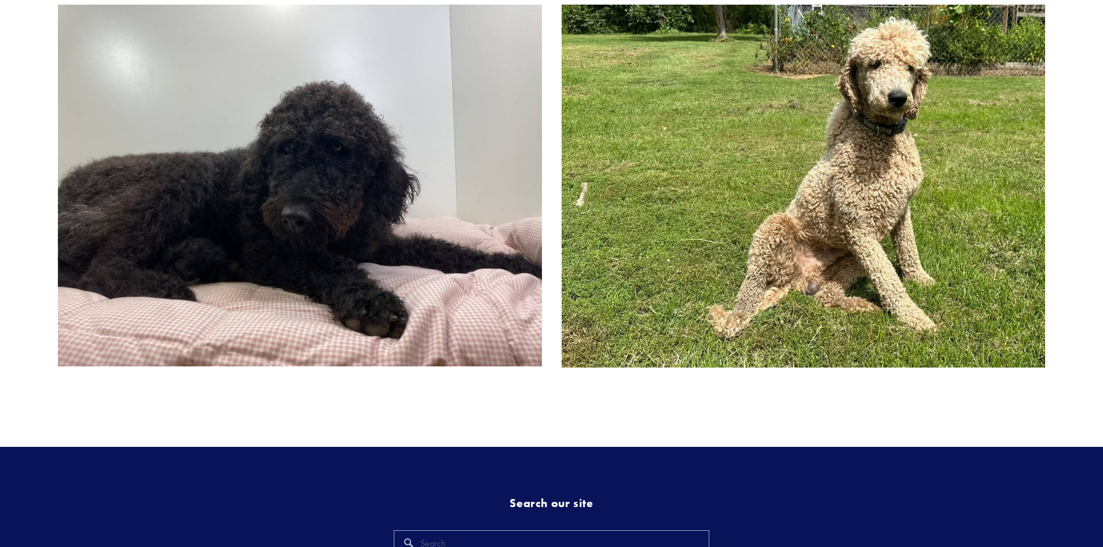
scroll to position [521, 0]
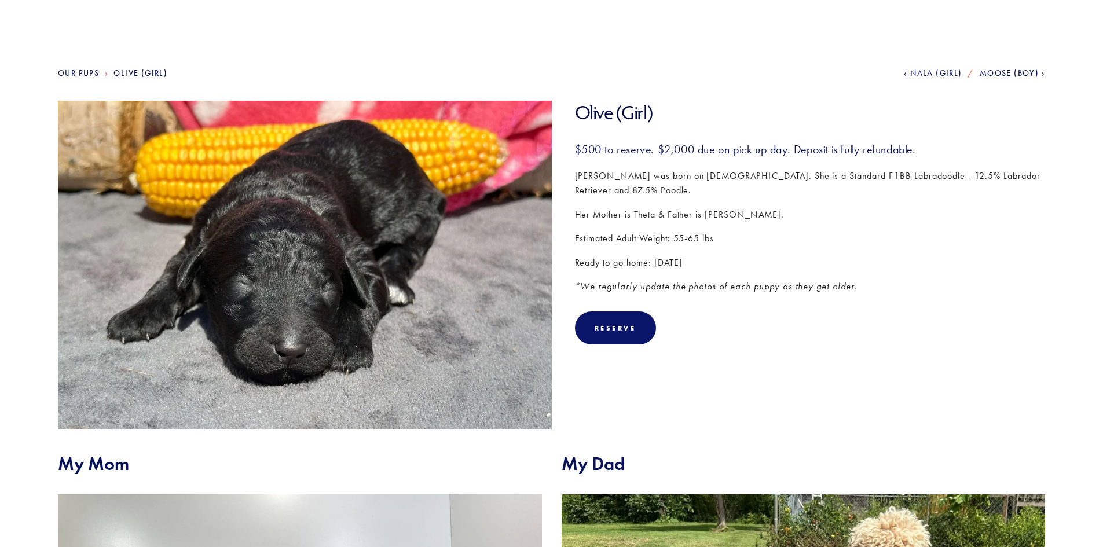
scroll to position [58, 0]
